Goal: Task Accomplishment & Management: Use online tool/utility

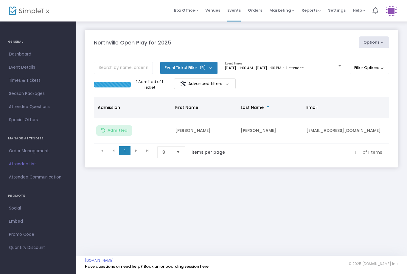
click at [269, 69] on span "9/18/2025 @ 11:00 AM - 9/18/2025 @ 1:00 PM • 1 attendee" at bounding box center [264, 68] width 79 height 4
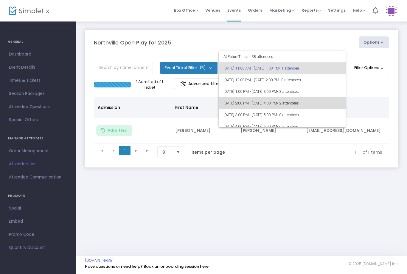
click at [267, 103] on span "[DATE] 2:00 PM - [DATE] 4:00 PM • 2 attendees" at bounding box center [281, 103] width 117 height 12
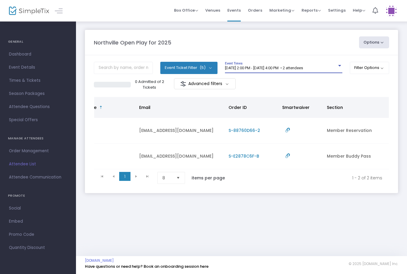
scroll to position [0, 167]
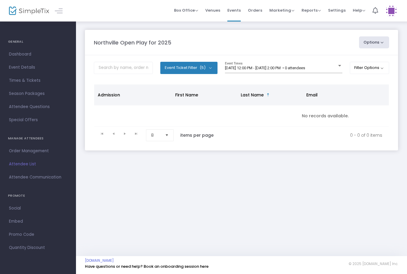
click at [270, 62] on div "[DATE] 12:00 PM - [DATE] 2:00 PM • 0 attendees Event Times" at bounding box center [283, 67] width 117 height 11
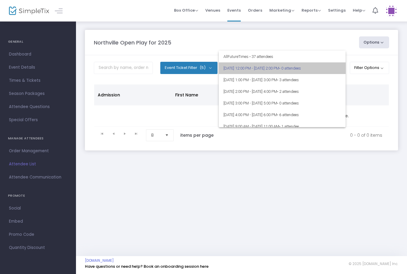
click at [274, 66] on span "9/18/2025 @ 12:00 PM - 9/18/2025 @ 2:00 PM • 0 attendees" at bounding box center [281, 68] width 117 height 12
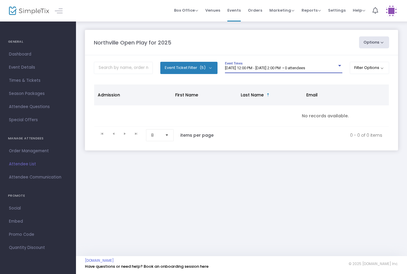
click at [256, 67] on span "9/18/2025 @ 12:00 PM - 9/18/2025 @ 2:00 PM • 0 attendees" at bounding box center [265, 68] width 80 height 4
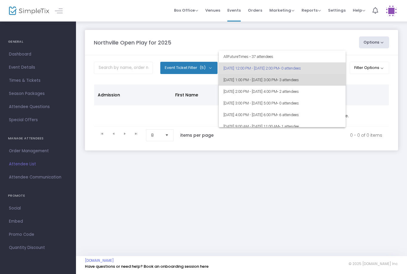
click at [254, 83] on span "[DATE] 1:00 PM - [DATE] 3:00 PM • 3 attendees" at bounding box center [281, 80] width 117 height 12
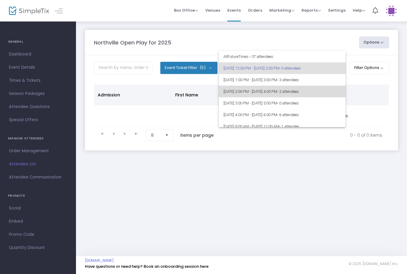
click at [324, 88] on span "[DATE] 2:00 PM - [DATE] 4:00 PM • 2 attendees" at bounding box center [281, 92] width 117 height 12
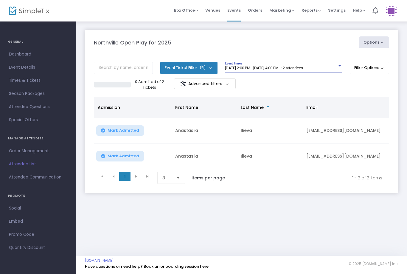
click at [303, 69] on span "[DATE] 2:00 PM - [DATE] 4:00 PM • 2 attendees" at bounding box center [264, 68] width 78 height 4
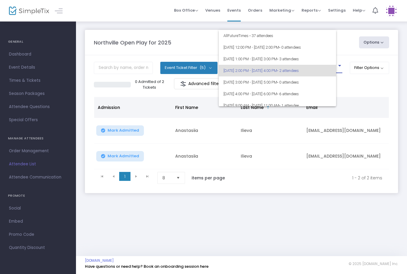
scroll to position [2, 0]
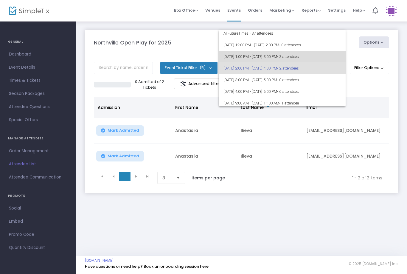
click at [297, 51] on span "[DATE] 1:00 PM - [DATE] 3:00 PM • 3 attendees" at bounding box center [281, 57] width 117 height 12
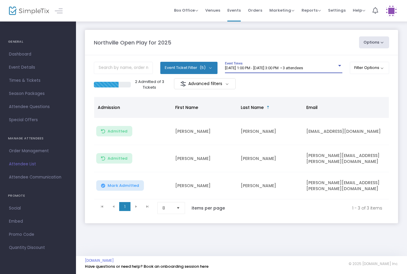
click at [130, 187] on button "Mark Admitted" at bounding box center [120, 185] width 48 height 10
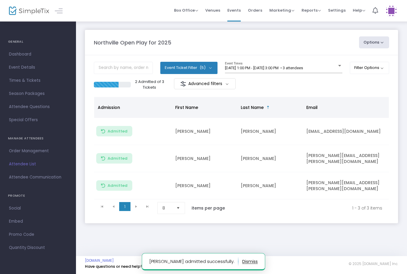
click at [287, 67] on span "[DATE] 1:00 PM - [DATE] 3:00 PM • 3 attendees" at bounding box center [264, 68] width 78 height 4
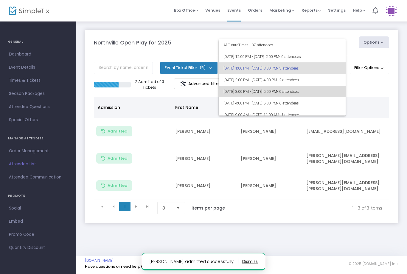
click at [267, 90] on span "[DATE] 3:00 PM - [DATE] 5:00 PM • 0 attendees" at bounding box center [281, 92] width 117 height 12
